Goal: Navigation & Orientation: Understand site structure

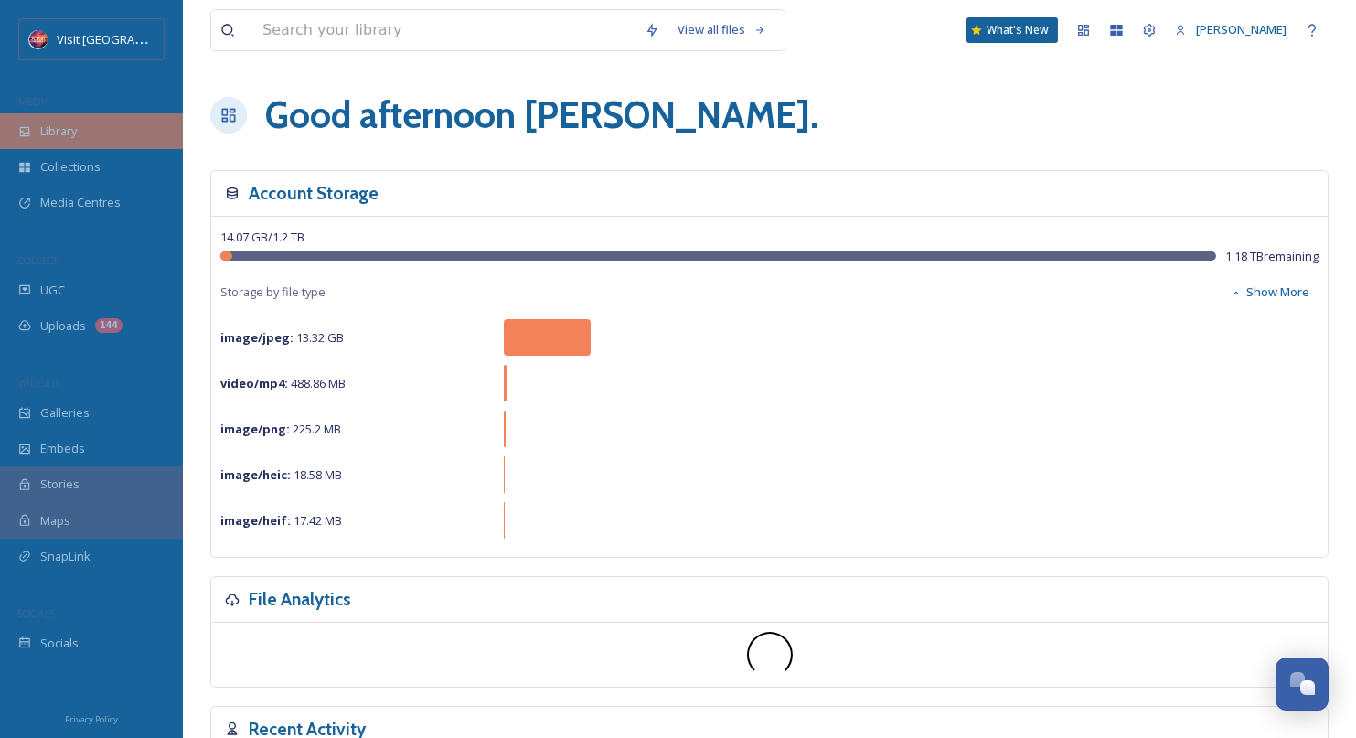
click at [80, 124] on div "Library" at bounding box center [91, 131] width 183 height 36
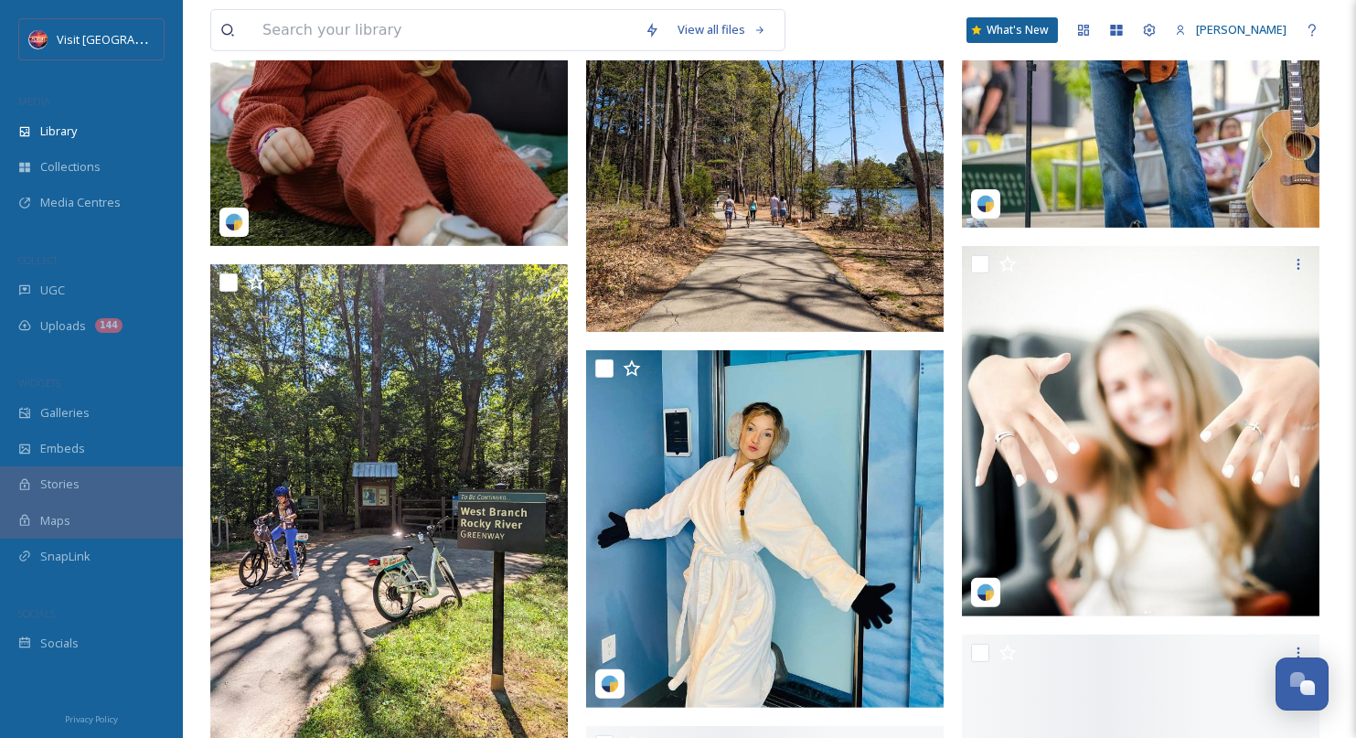
scroll to position [3658, 0]
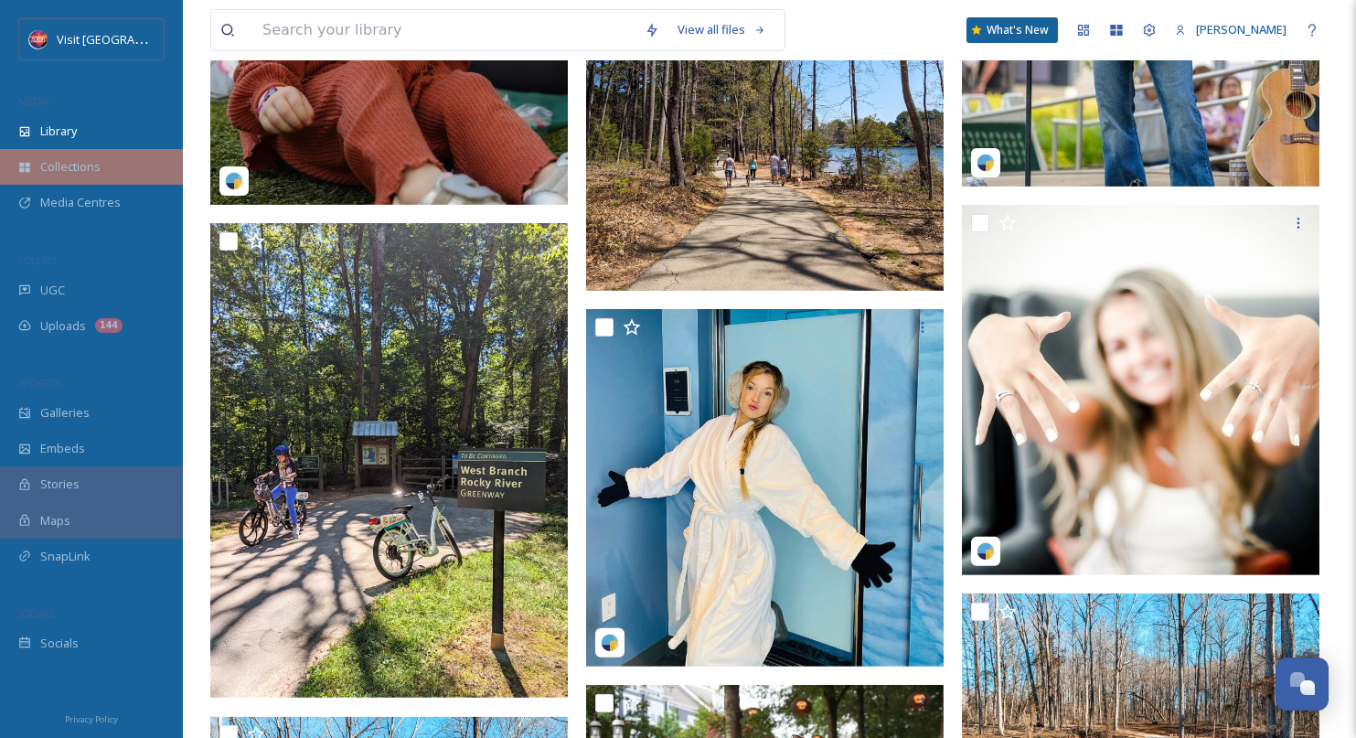
click at [80, 163] on span "Collections" at bounding box center [70, 166] width 60 height 17
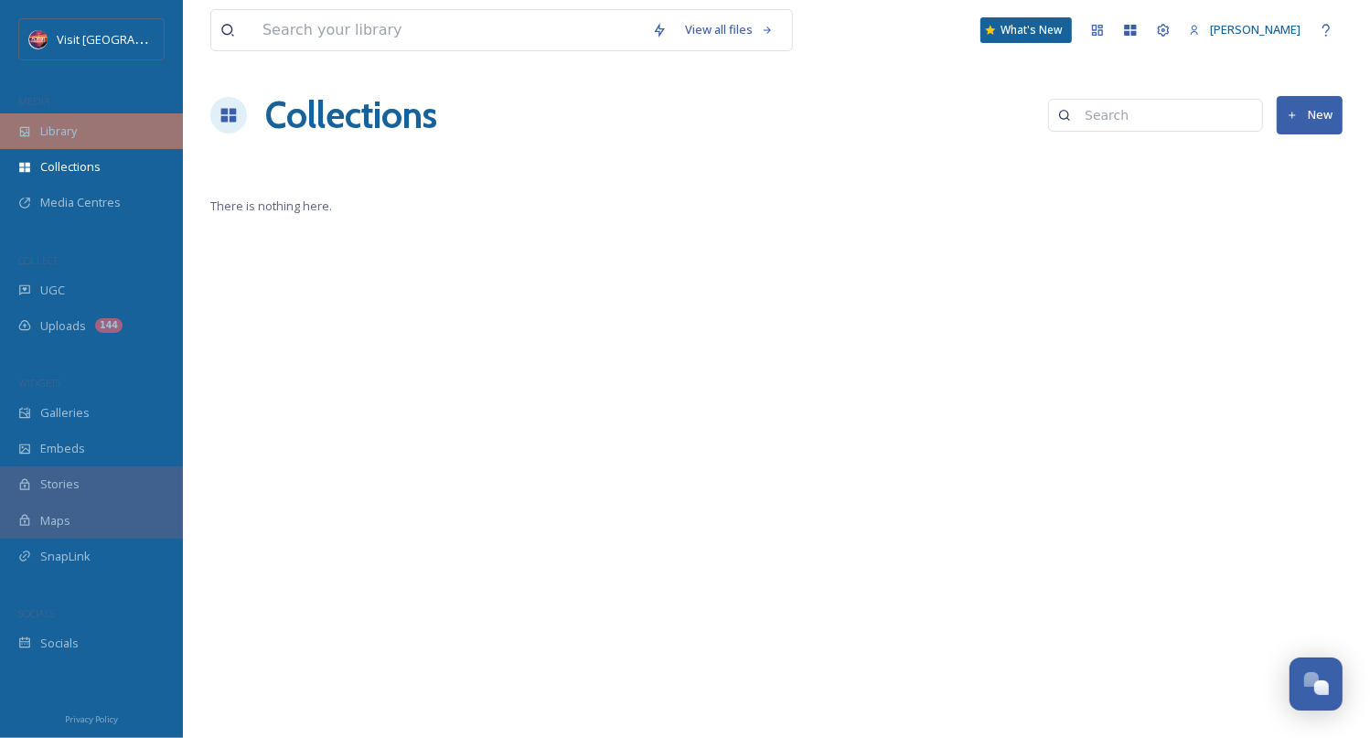
click at [72, 131] on span "Library" at bounding box center [58, 131] width 37 height 17
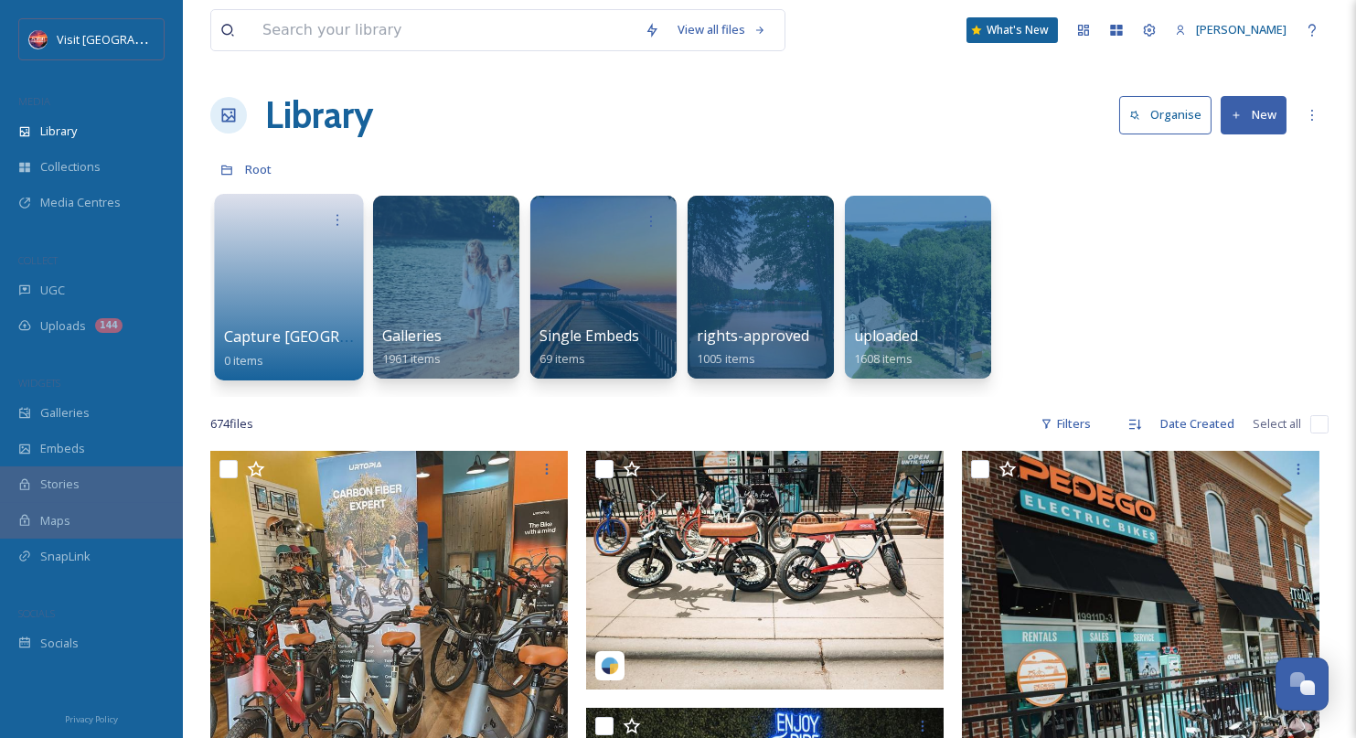
click at [292, 312] on link at bounding box center [289, 281] width 131 height 89
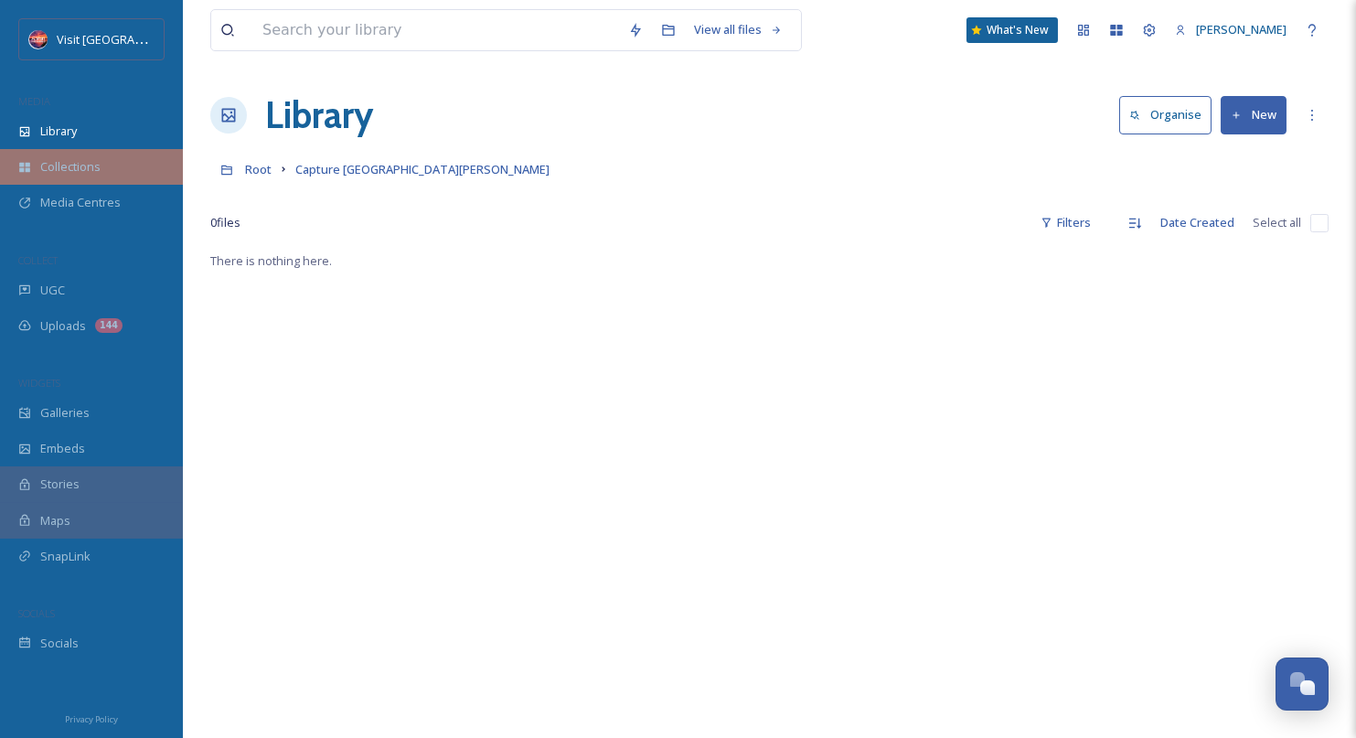
click at [90, 171] on span "Collections" at bounding box center [70, 166] width 60 height 17
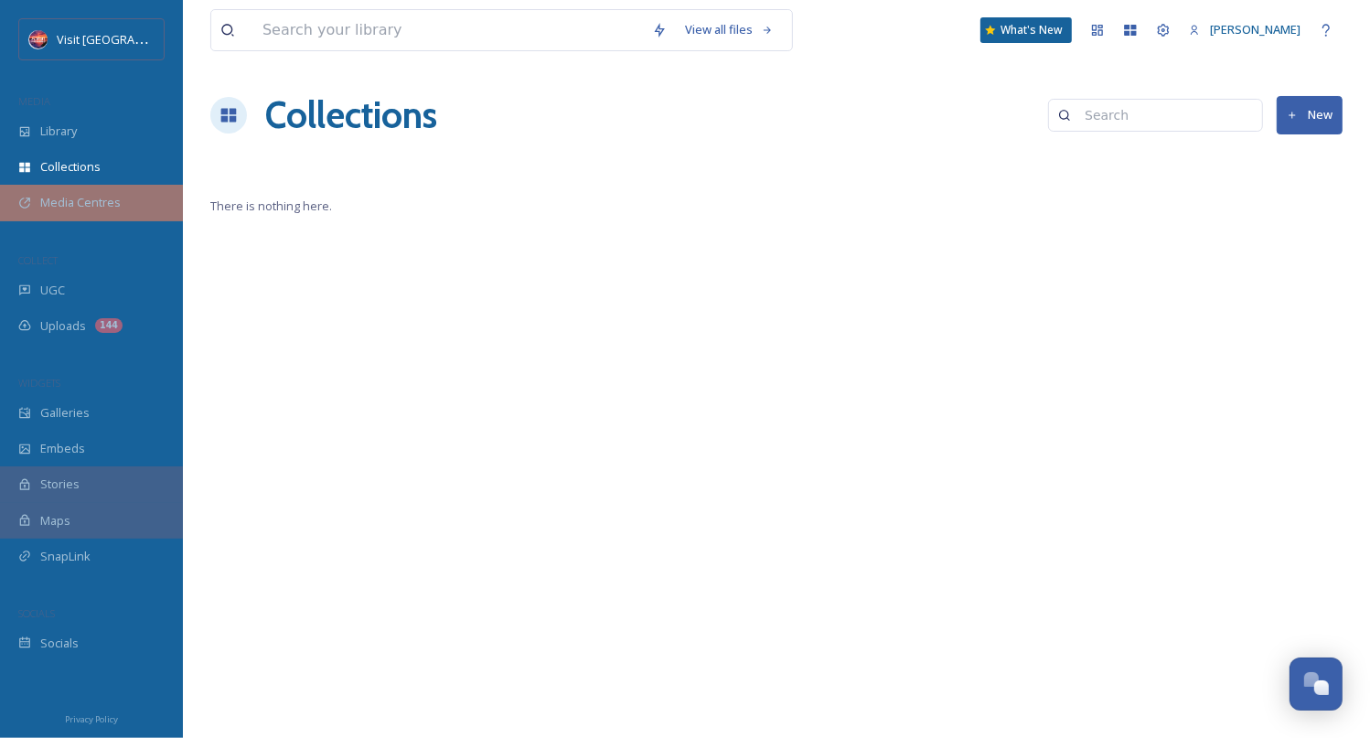
click at [90, 202] on span "Media Centres" at bounding box center [80, 202] width 80 height 17
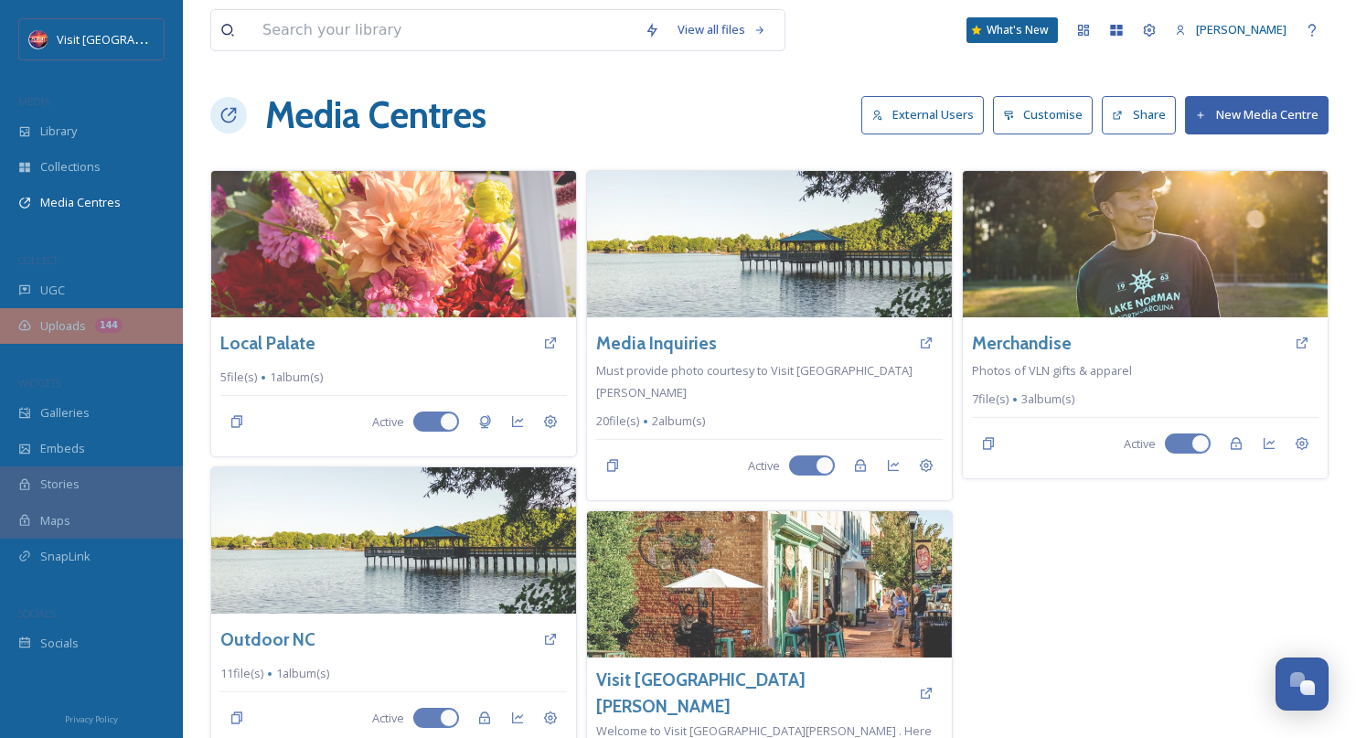
click at [54, 284] on span "UGC" at bounding box center [52, 290] width 25 height 17
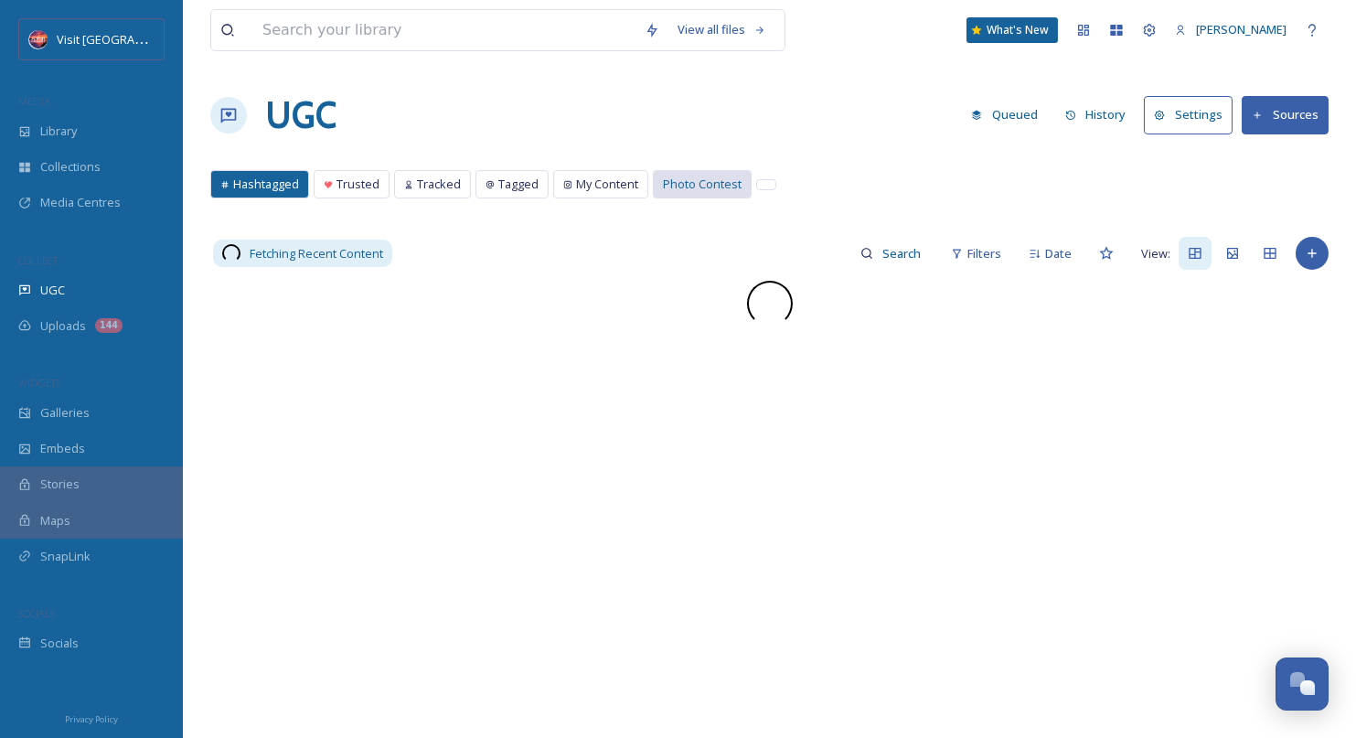
click at [711, 178] on span "Photo Contest" at bounding box center [702, 184] width 79 height 17
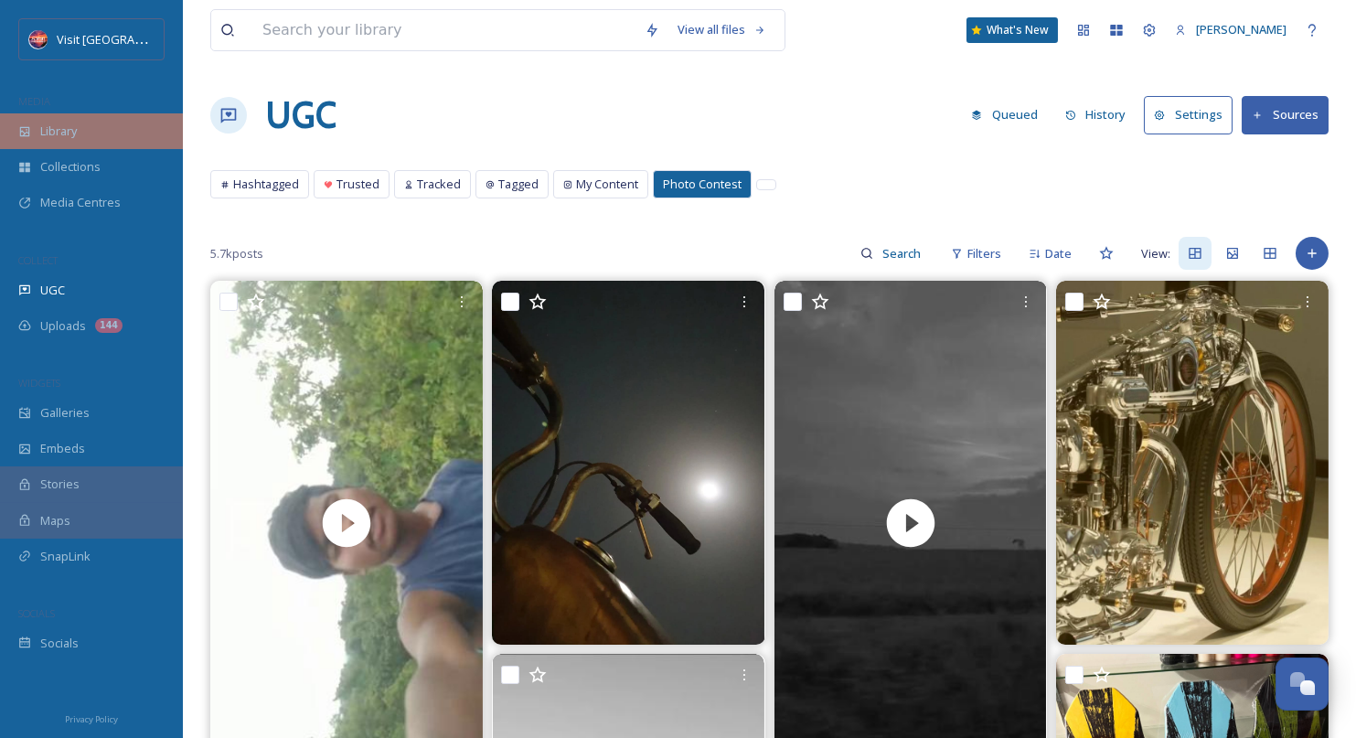
click at [87, 133] on div "Library" at bounding box center [91, 131] width 183 height 36
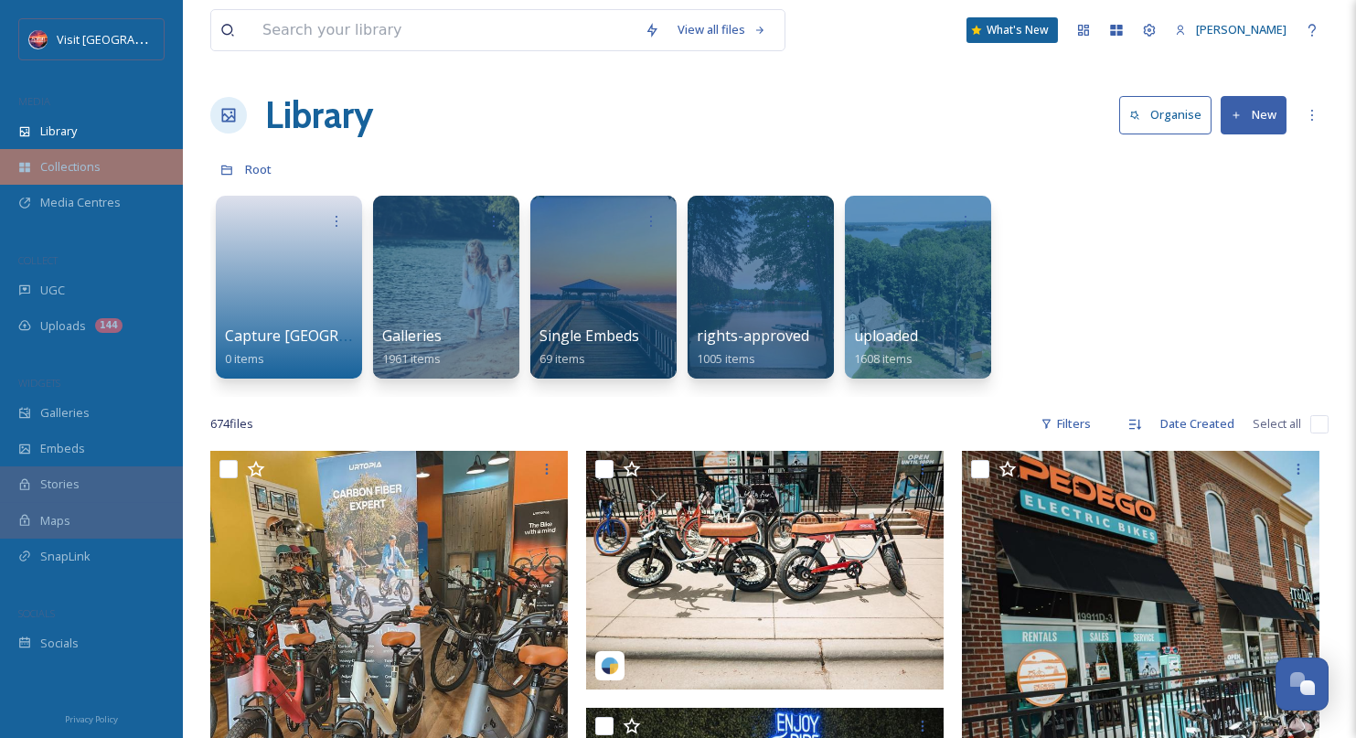
click at [87, 166] on span "Collections" at bounding box center [70, 166] width 60 height 17
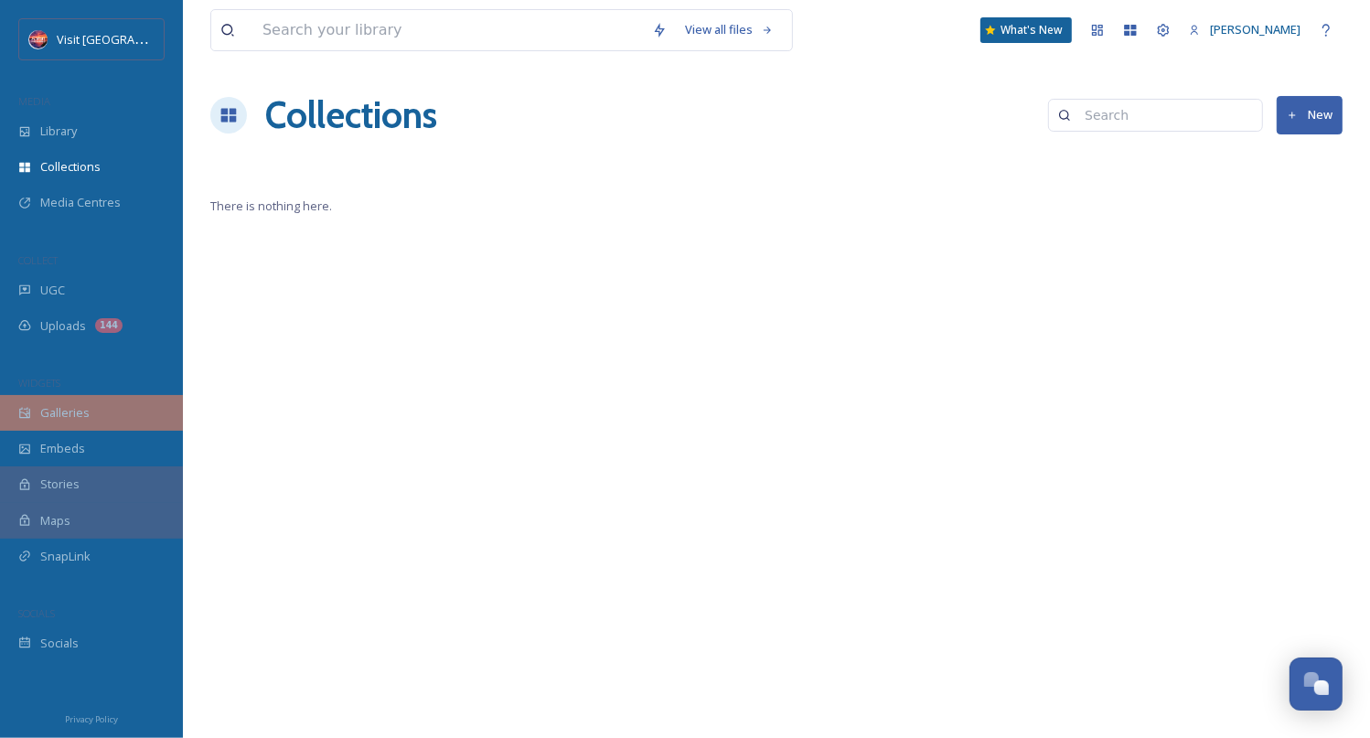
click at [84, 421] on div "Galleries" at bounding box center [91, 413] width 183 height 36
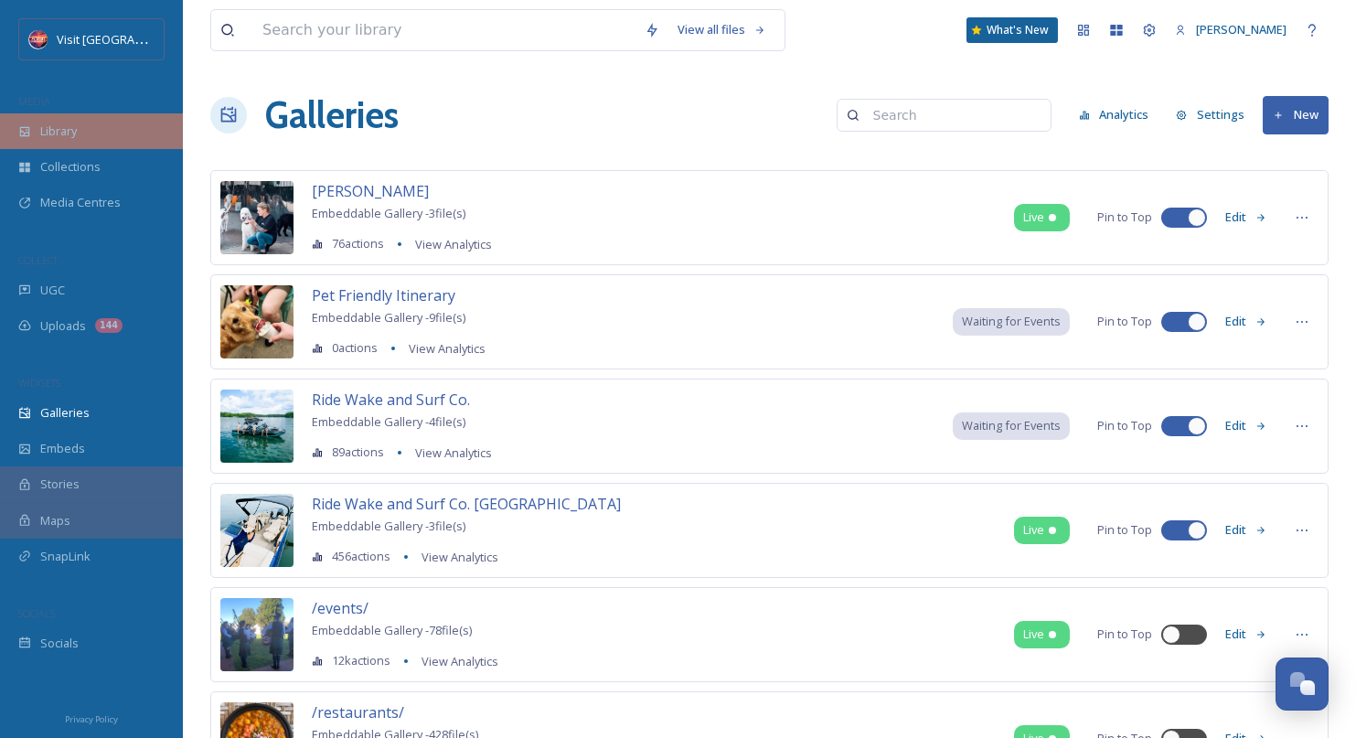
click at [119, 134] on div "Library" at bounding box center [91, 131] width 183 height 36
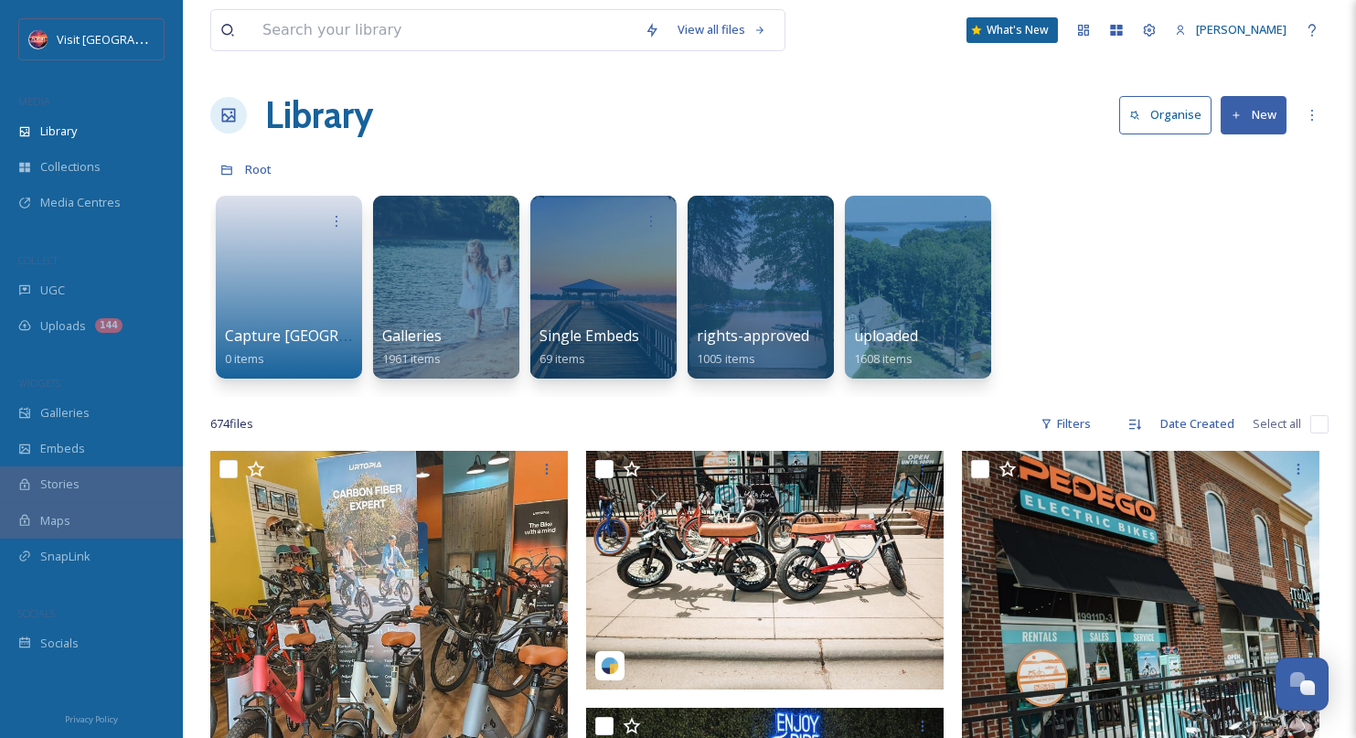
click at [1137, 266] on div "Capture Lake [PERSON_NAME] 0 items Galleries 1961 items Single Embeds 69 items …" at bounding box center [769, 292] width 1119 height 210
click at [433, 266] on div at bounding box center [445, 287] width 149 height 187
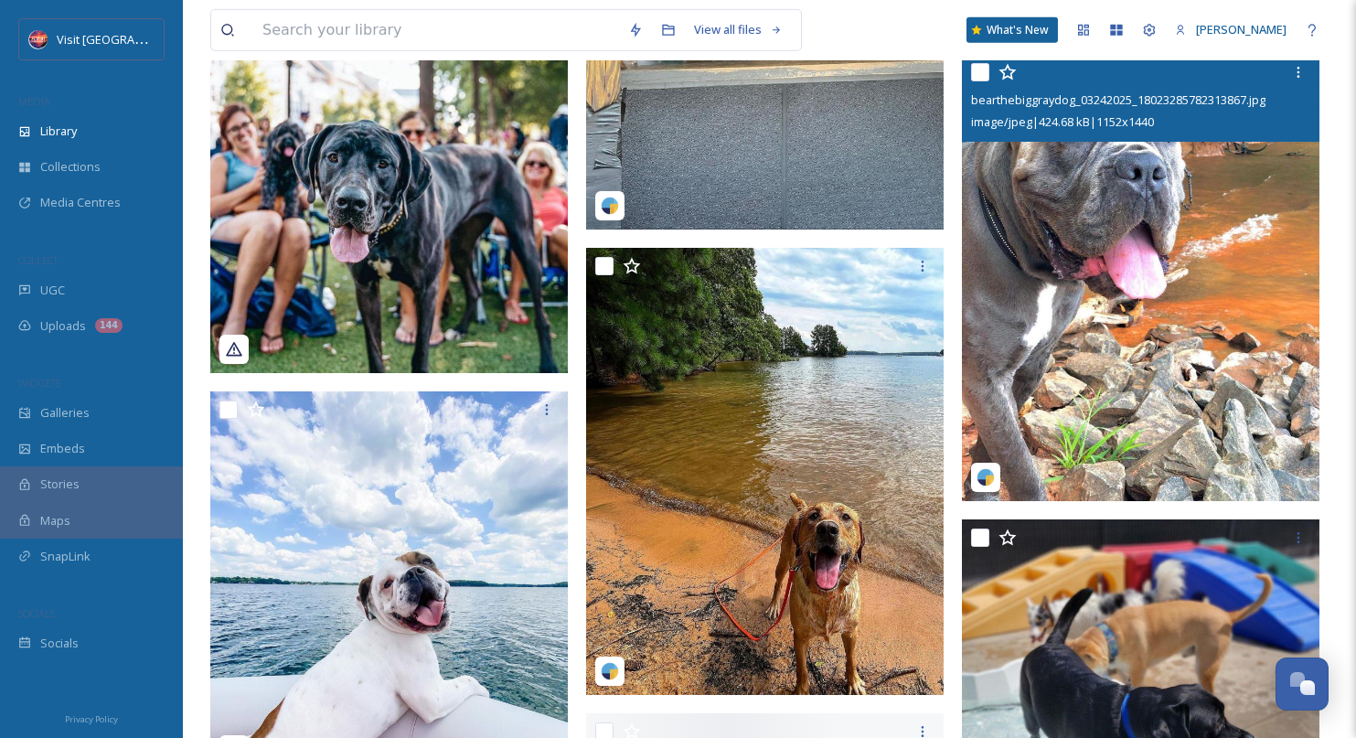
scroll to position [5030, 0]
